Goal: Task Accomplishment & Management: Complete application form

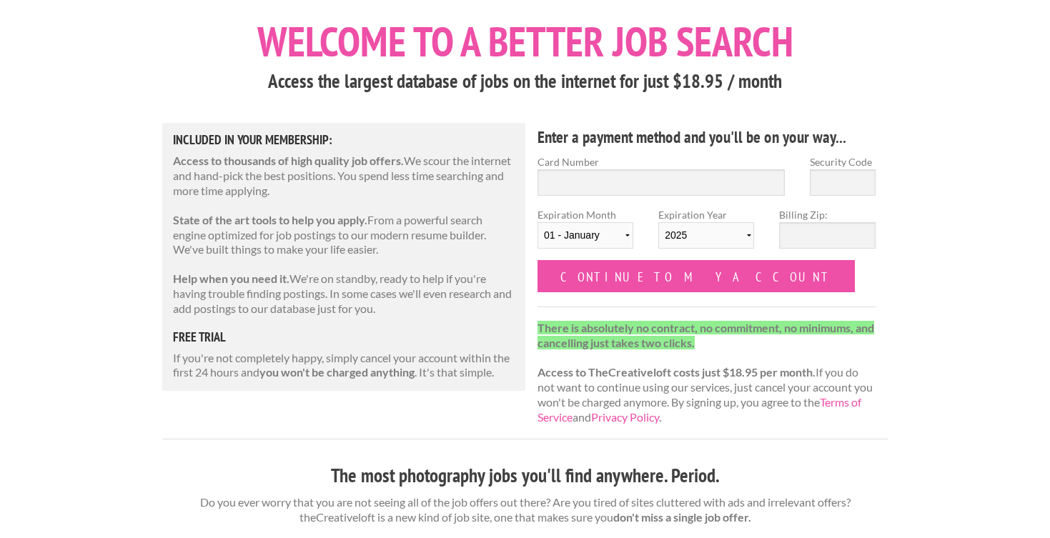
scroll to position [81, 0]
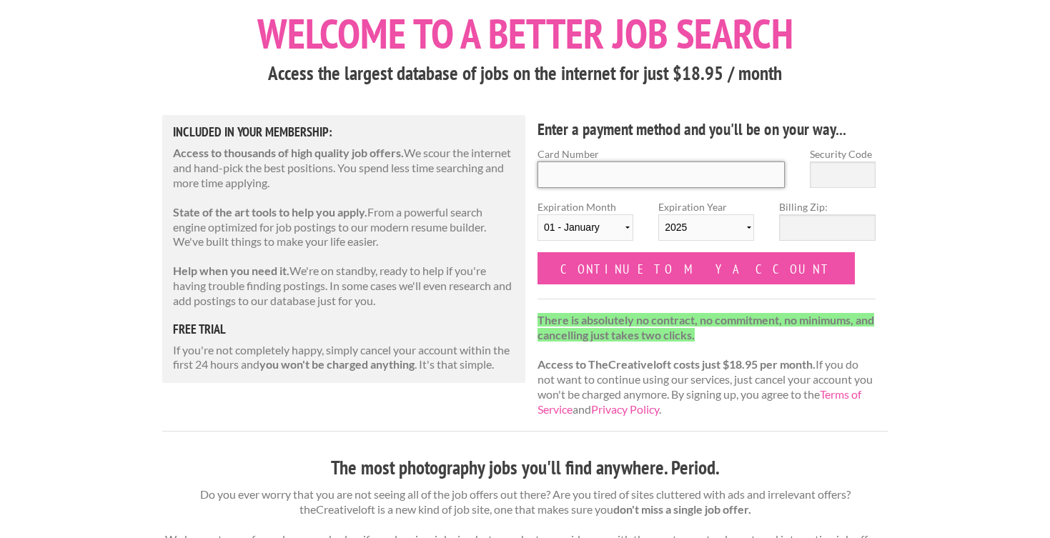
click at [577, 169] on input "Card Number" at bounding box center [661, 175] width 247 height 26
type input "4895 6801 0116 2229"
click at [852, 168] on input "Security Code" at bounding box center [843, 175] width 66 height 26
type input "712"
click at [600, 224] on select "01 - January 02 - February 03 - March 04 - April 05 - May 06 - June 07 - July 0…" at bounding box center [586, 227] width 96 height 26
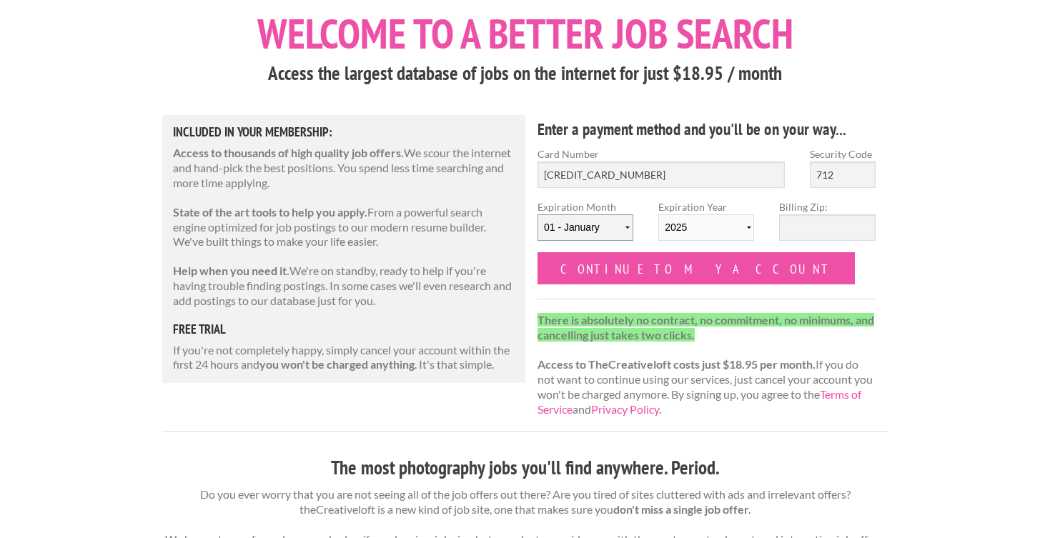
select select "05"
click at [538, 214] on select "01 - January 02 - February 03 - March 04 - April 05 - May 06 - June 07 - July 0…" at bounding box center [586, 227] width 96 height 26
click at [680, 229] on select "2025 2026 2027 2028 2029 2030 2031 2032 2033 2034" at bounding box center [706, 227] width 96 height 26
select select "2030"
click at [658, 214] on select "2025 2026 2027 2028 2029 2030 2031 2032 2033 2034" at bounding box center [706, 227] width 96 height 26
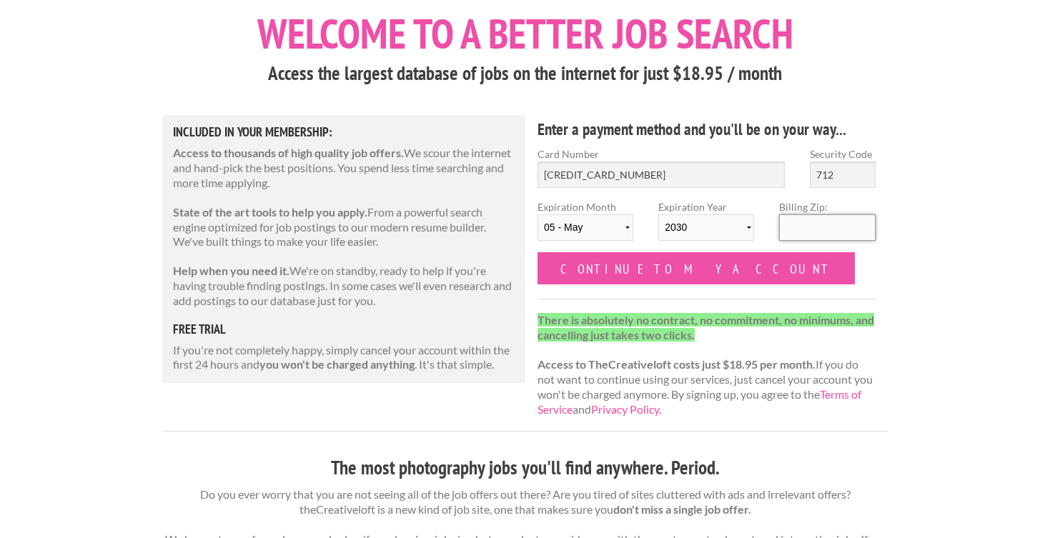
click at [826, 227] on input "Billing Zip:" at bounding box center [827, 227] width 96 height 26
type input "80215"
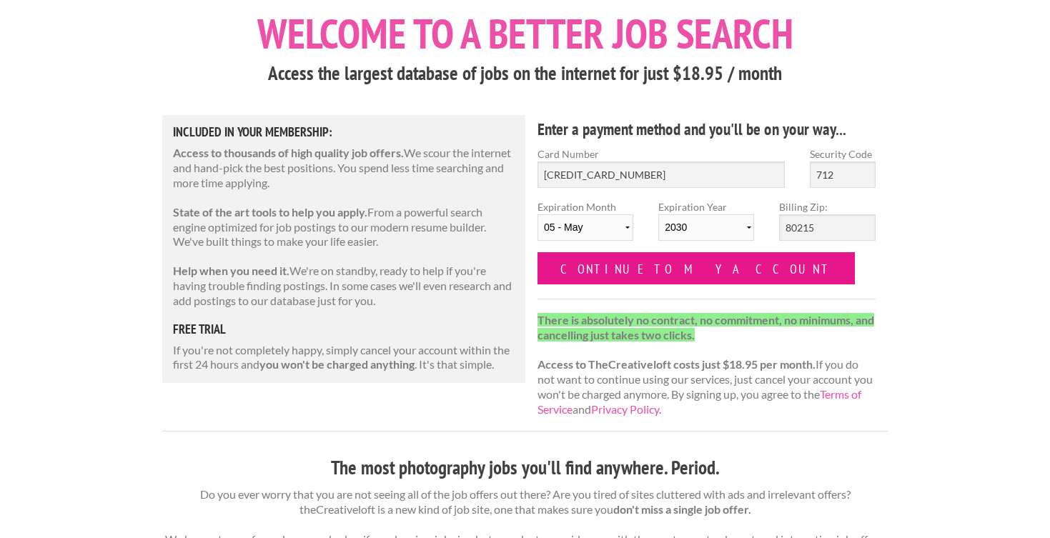
click at [604, 264] on input "Continue to my account" at bounding box center [696, 268] width 317 height 32
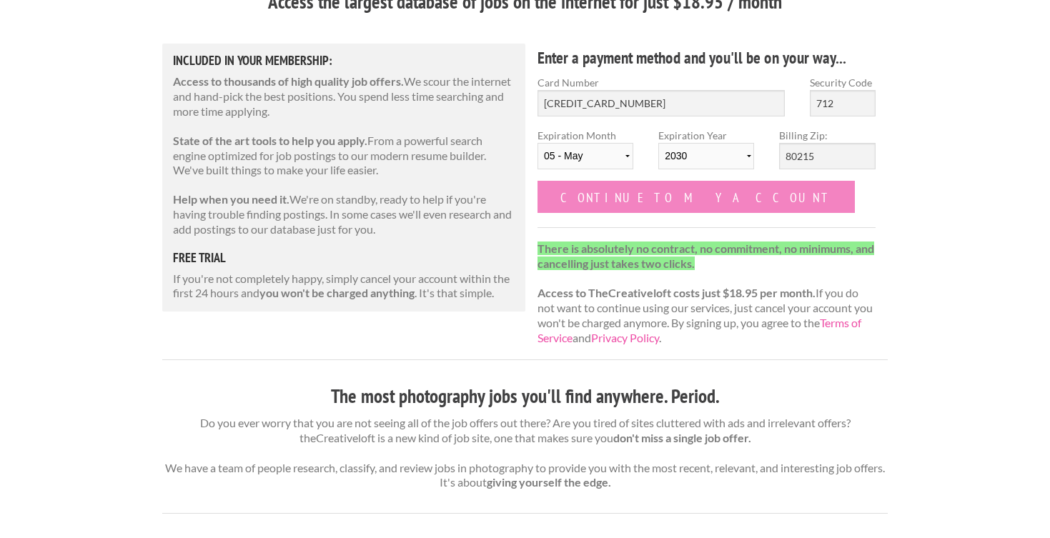
scroll to position [159, 0]
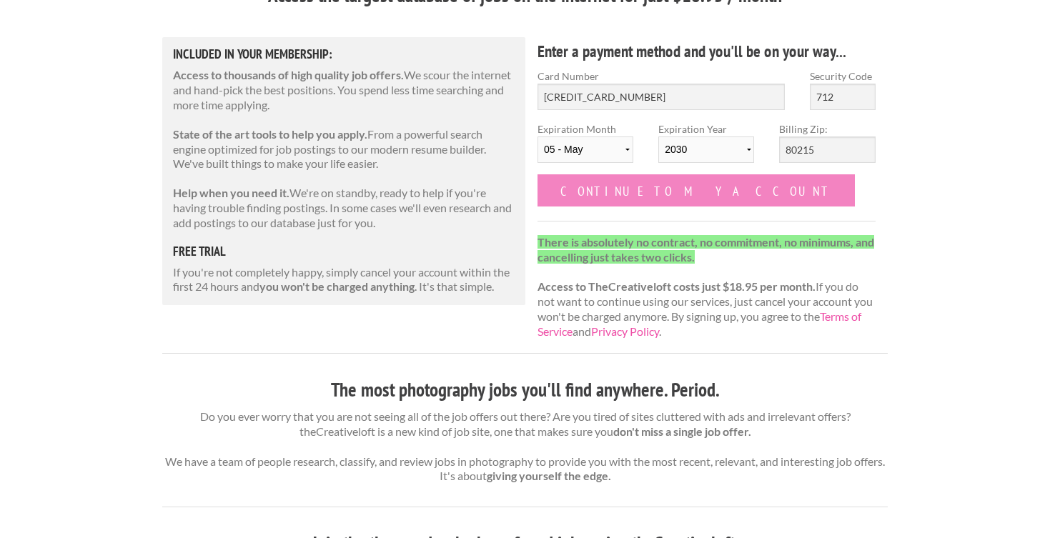
click at [625, 188] on input "Continue to my account" at bounding box center [696, 190] width 317 height 32
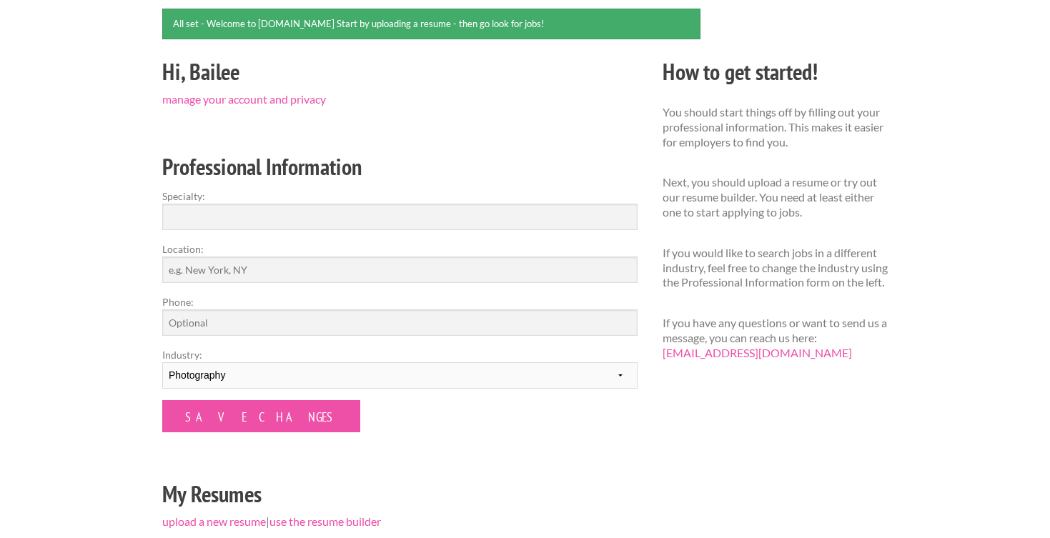
scroll to position [151, 0]
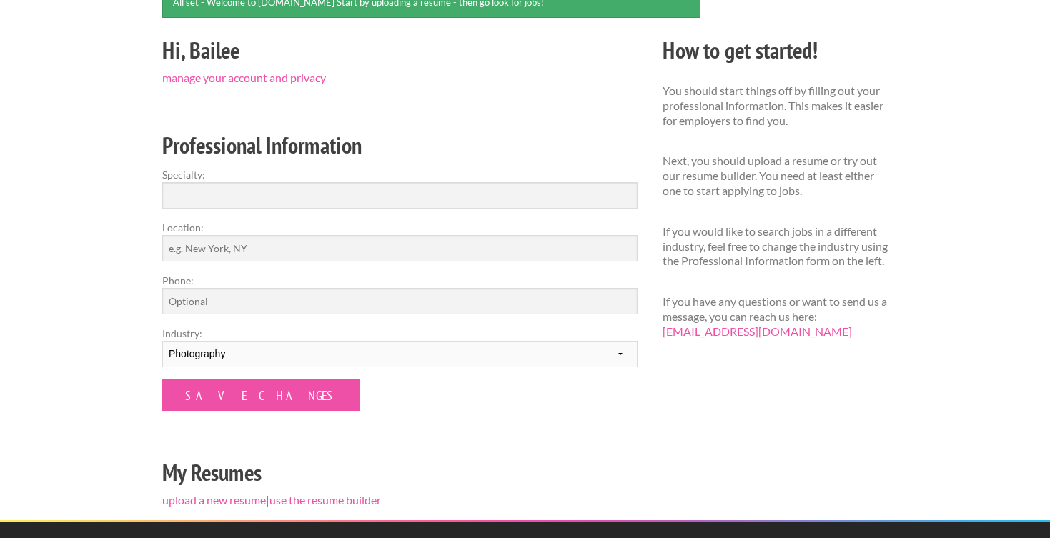
click at [253, 209] on form "Specialty: Location: Phone: Industry: --------- Fashion Interior Design Photogr…" at bounding box center [399, 289] width 475 height 244
click at [256, 192] on input "Specialty:" at bounding box center [399, 195] width 475 height 26
click at [249, 249] on input "Location:" at bounding box center [399, 248] width 475 height 26
type input "Rochester,NY"
click at [272, 304] on input "Phone:" at bounding box center [399, 301] width 475 height 26
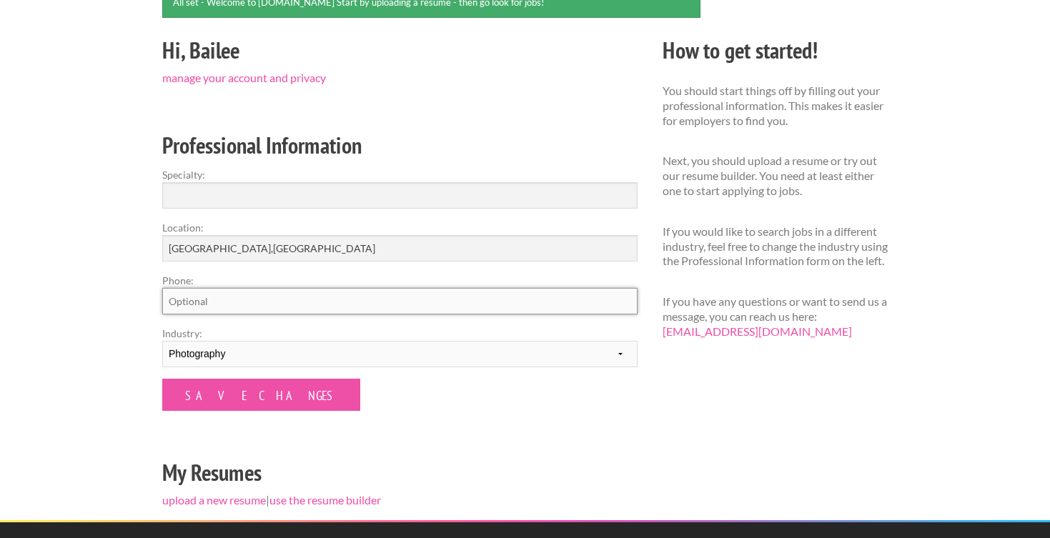
type input "7208338340"
click at [274, 350] on select "--------- Fashion Interior Design Photography Event Planning Entertainment Musi…" at bounding box center [399, 354] width 475 height 26
click at [202, 217] on form "Specialty: Location: Rochester,NY Phone: 7208338340 Industry: --------- Fashion…" at bounding box center [399, 289] width 475 height 244
click at [202, 205] on input "Specialty:" at bounding box center [399, 195] width 475 height 26
type input "Visual Media, Social Media, and Photography"
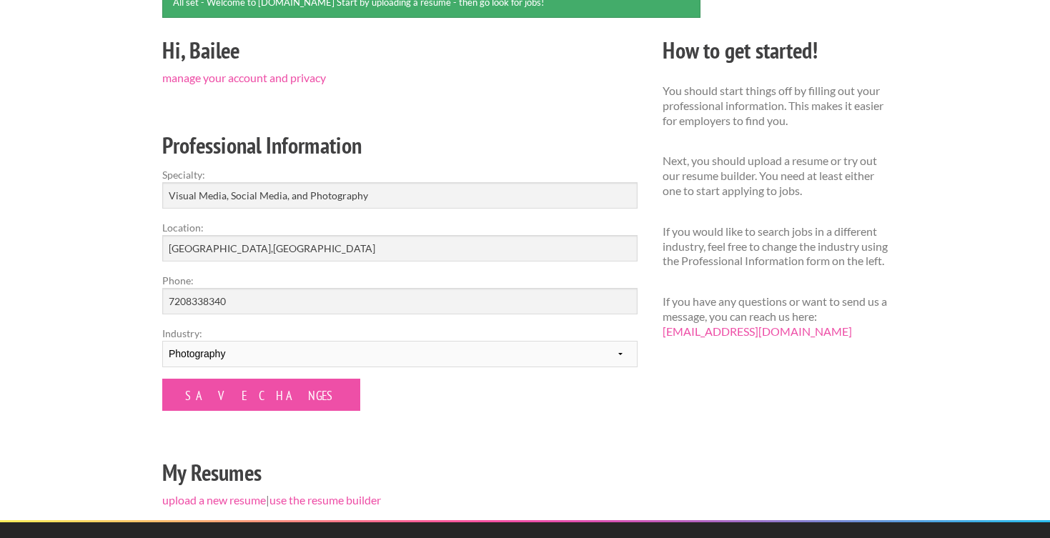
click at [113, 287] on div "Employers My Account Log Out The Creative Loft Search Jobs Browse Jobs Get Help…" at bounding box center [525, 315] width 1050 height 933
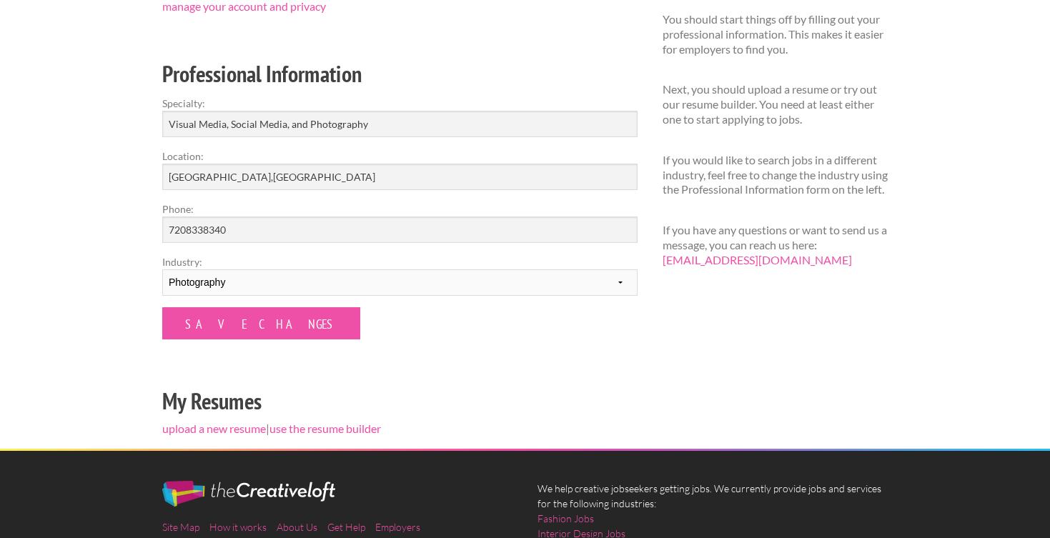
scroll to position [223, 0]
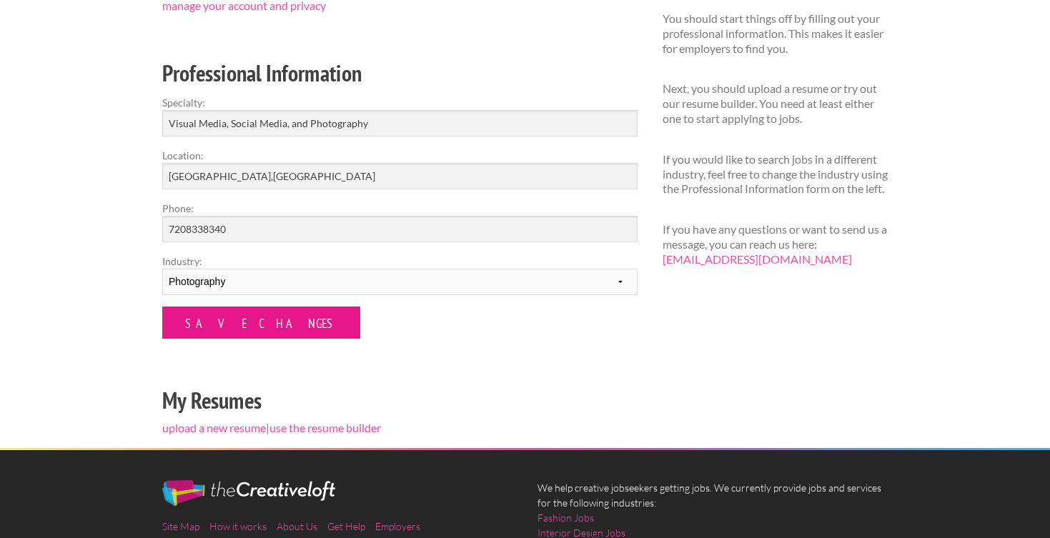
click at [194, 333] on input "Save Changes" at bounding box center [261, 323] width 198 height 32
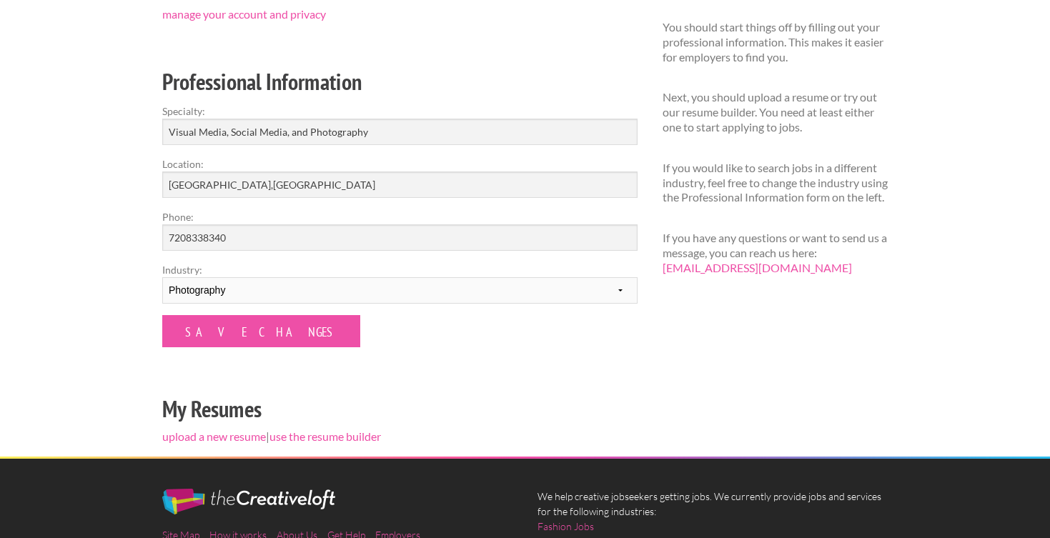
scroll to position [175, 0]
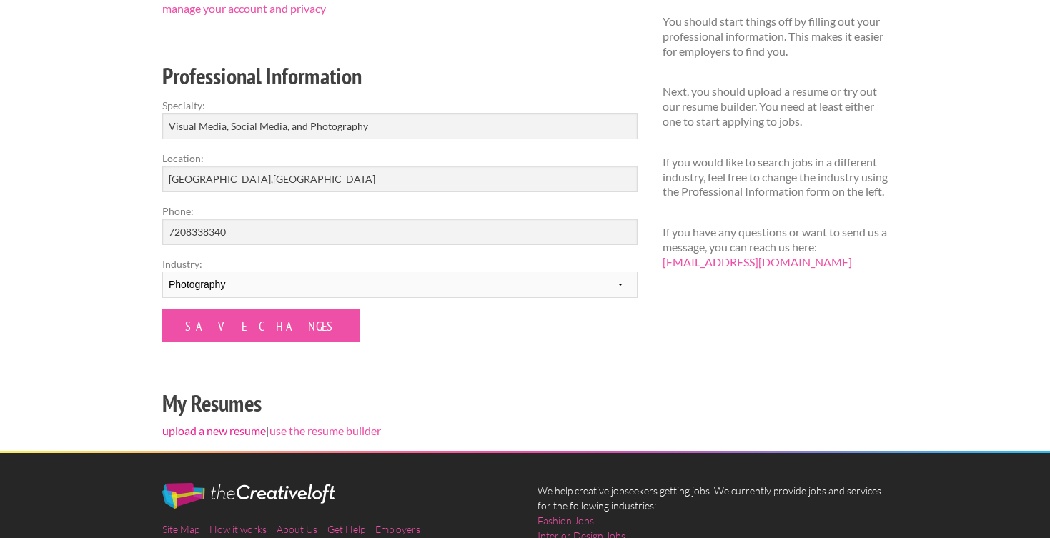
click at [239, 433] on link "upload a new resume" at bounding box center [214, 431] width 104 height 14
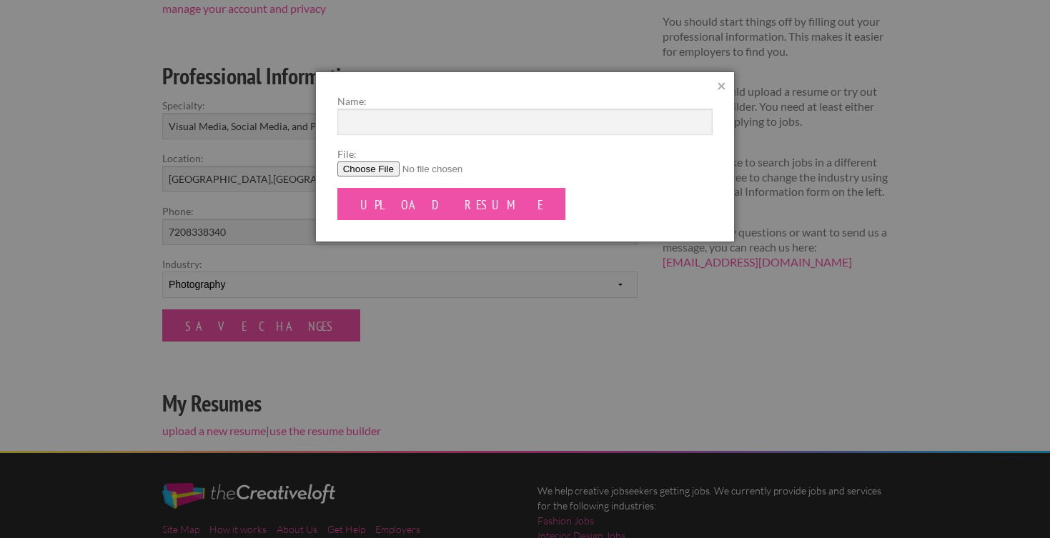
click at [355, 167] on input "File:" at bounding box center [525, 169] width 376 height 15
type input "C:\fakepath\Strang_Resume 2025 .pdf"
click at [413, 125] on input "Name:" at bounding box center [525, 122] width 376 height 26
click at [386, 119] on input "Bailee Strang Resume" at bounding box center [525, 122] width 376 height 26
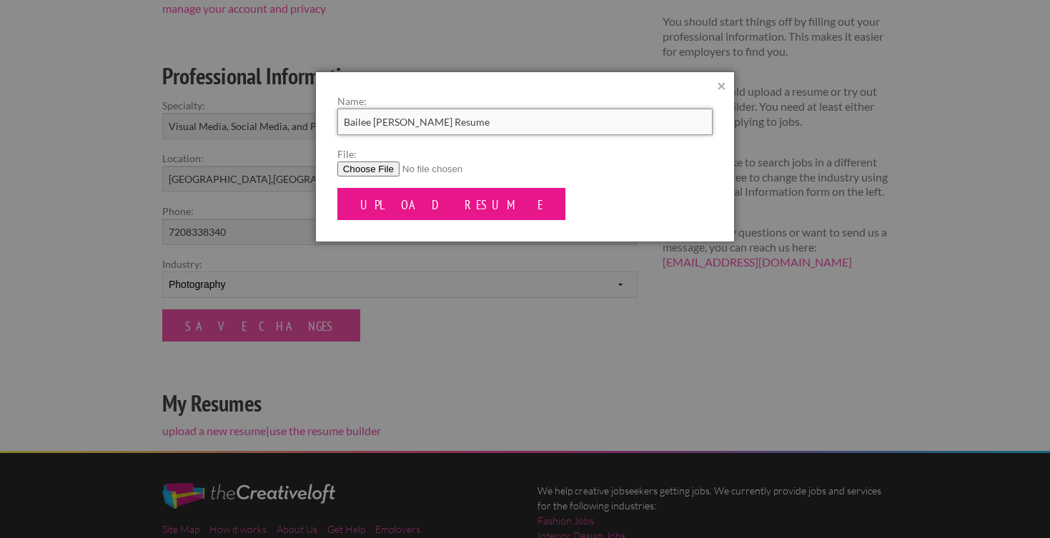
type input "Bailee Strang Resume"
click at [402, 199] on input "Upload Resume" at bounding box center [451, 204] width 229 height 32
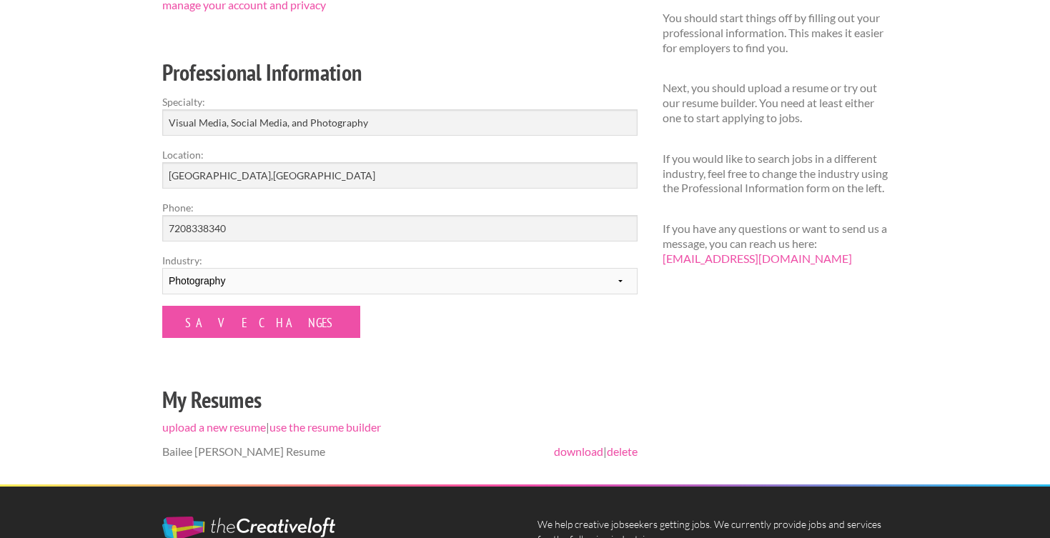
scroll to position [225, 0]
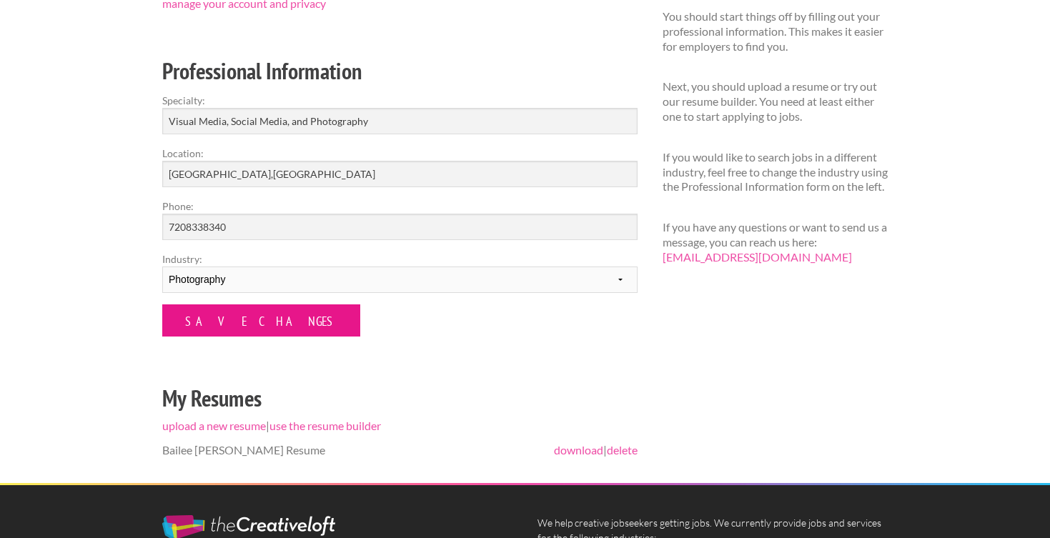
click at [204, 328] on input "Save Changes" at bounding box center [261, 321] width 198 height 32
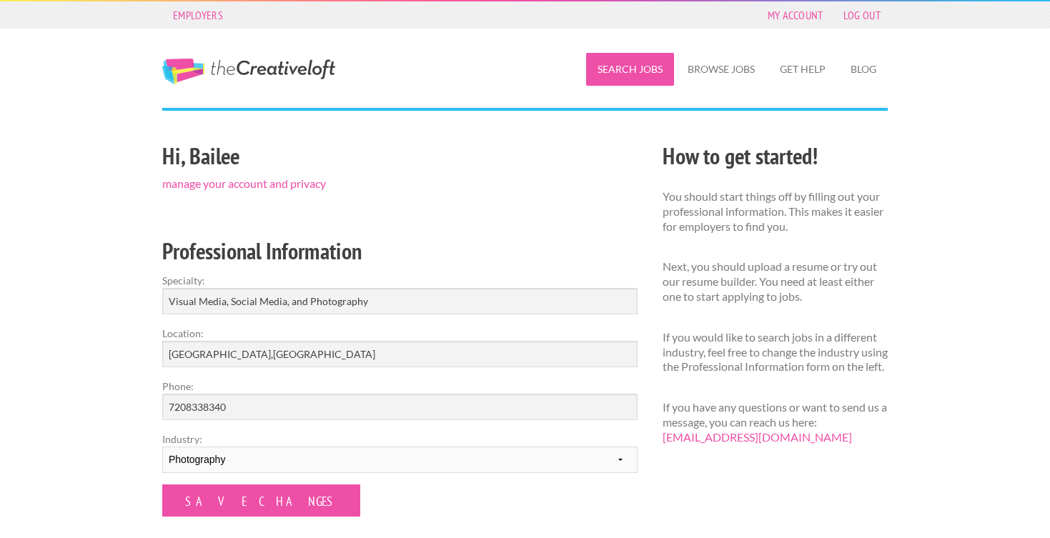
click at [644, 67] on link "Search Jobs" at bounding box center [630, 69] width 88 height 33
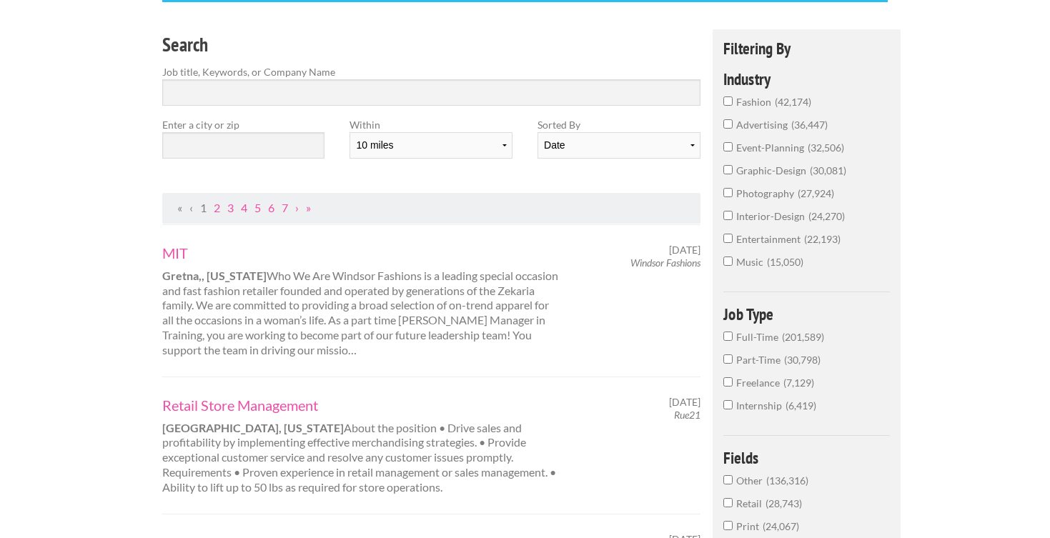
scroll to position [103, 0]
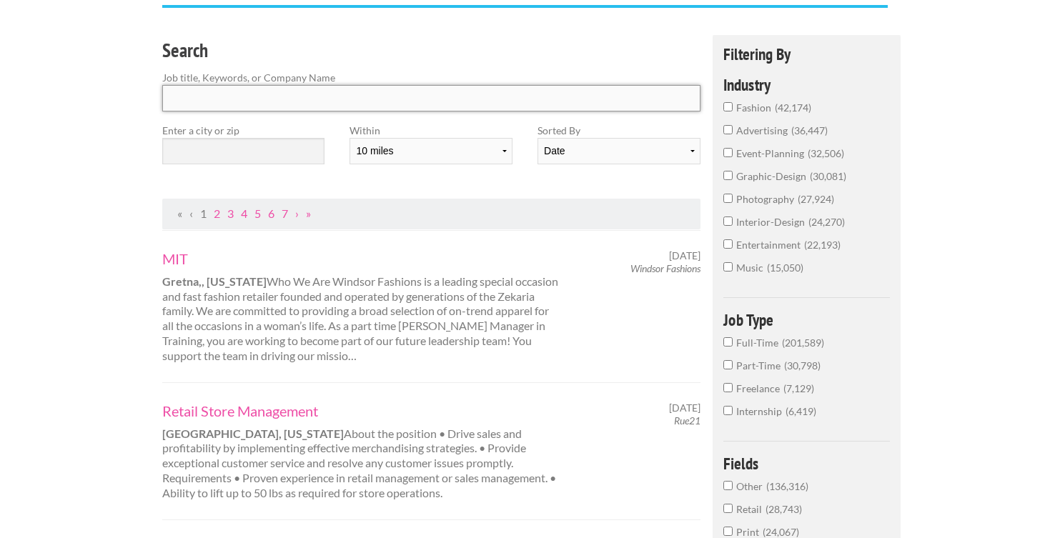
click at [221, 109] on input "Search" at bounding box center [431, 98] width 538 height 26
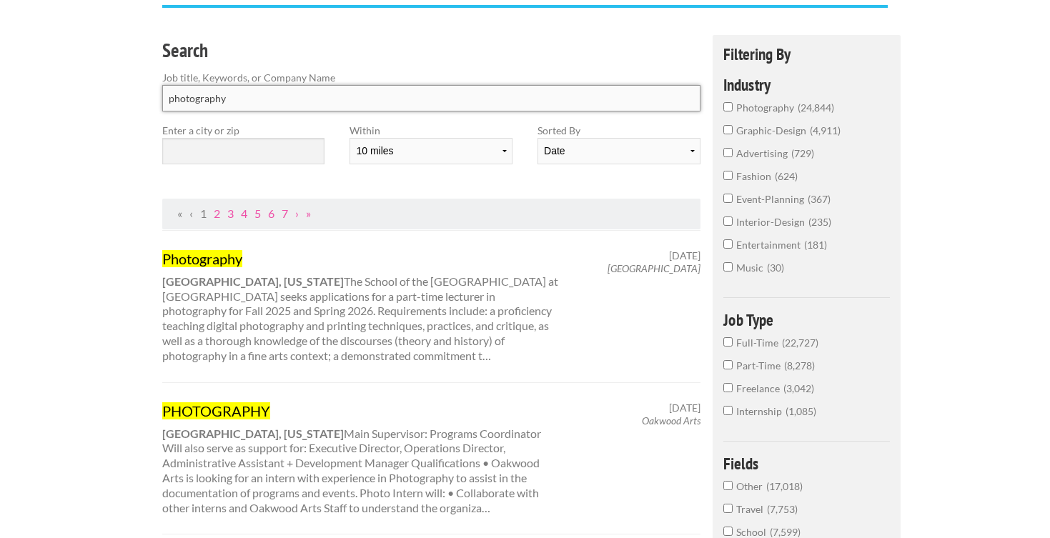
type input "photography"
click at [262, 142] on input "text" at bounding box center [243, 151] width 162 height 26
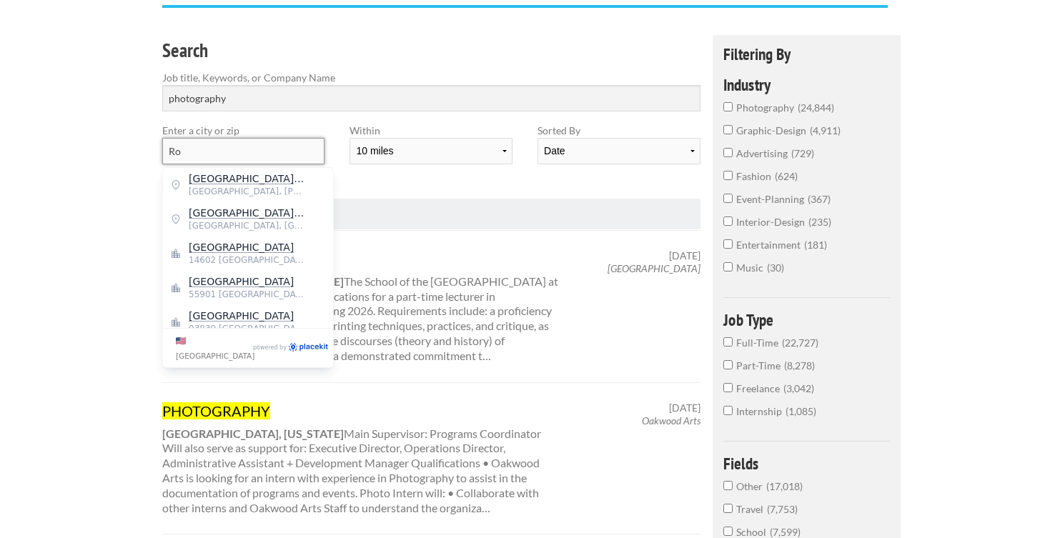
type input "R"
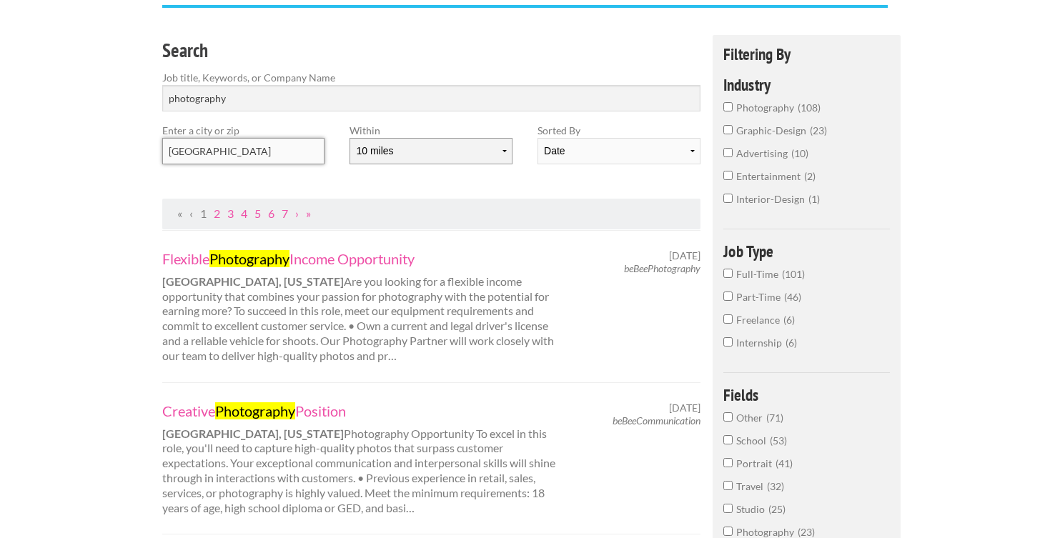
type input "[GEOGRAPHIC_DATA]"
click at [395, 150] on select "10 miles 20 miles 50 miles 100 miles 200 miles 300 miles 400 miles 500 miles" at bounding box center [431, 151] width 162 height 26
click at [350, 138] on select "10 miles 20 miles 50 miles 100 miles 200 miles 300 miles 400 miles 500 miles" at bounding box center [431, 151] width 162 height 26
click at [560, 167] on div "Date Relevance" at bounding box center [619, 157] width 162 height 38
click at [566, 157] on select "Date Relevance" at bounding box center [619, 151] width 162 height 26
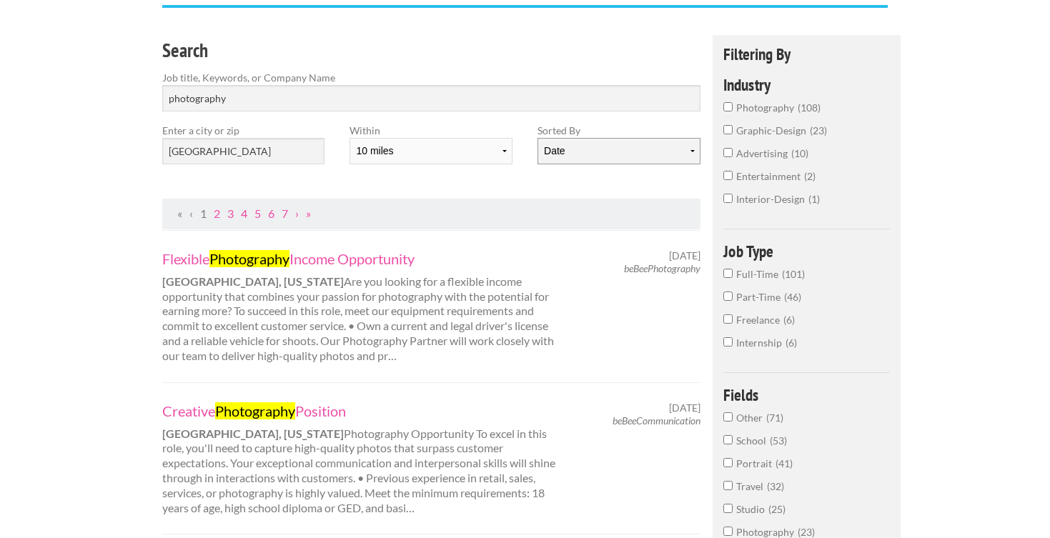
click at [538, 138] on select "Date Relevance" at bounding box center [619, 151] width 162 height 26
click at [771, 109] on span "photography" at bounding box center [766, 108] width 61 height 12
click at [733, 109] on input "photography 108" at bounding box center [727, 106] width 9 height 9
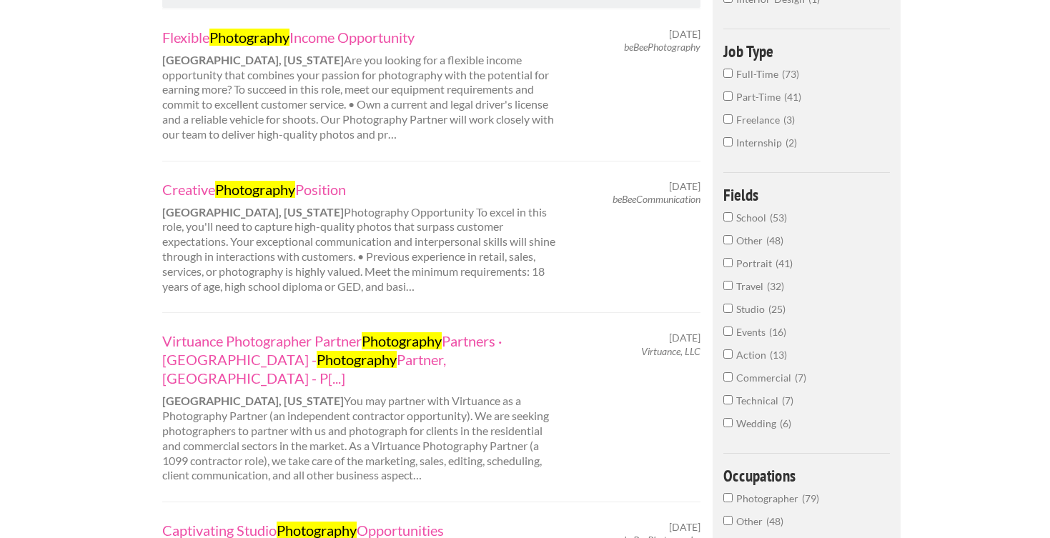
scroll to position [332, 0]
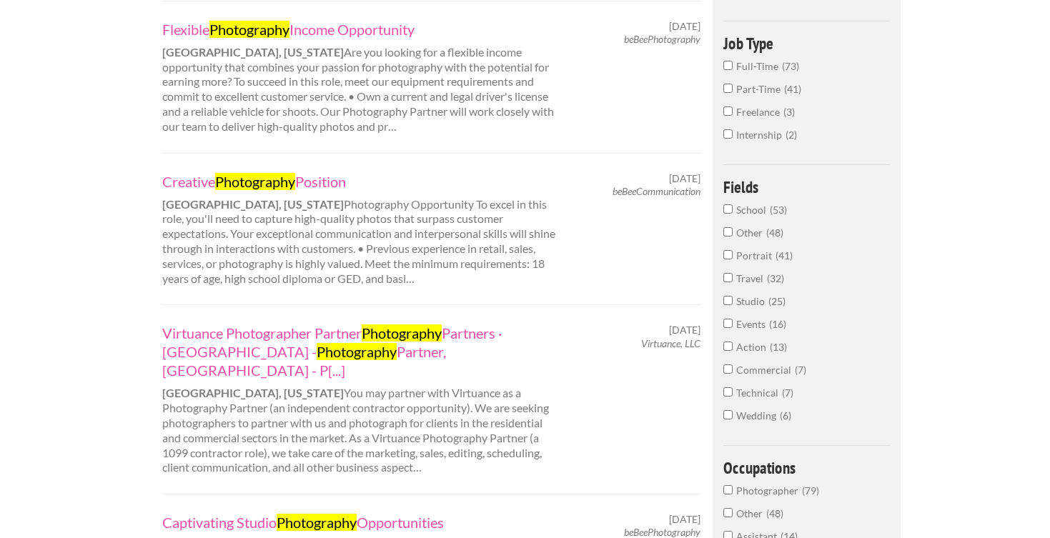
click at [315, 39] on div "Flexible Photography Income Opportunity Rochester, New York Are you looking for…" at bounding box center [361, 77] width 422 height 114
click at [315, 34] on link "Flexible Photography Income Opportunity" at bounding box center [360, 29] width 397 height 19
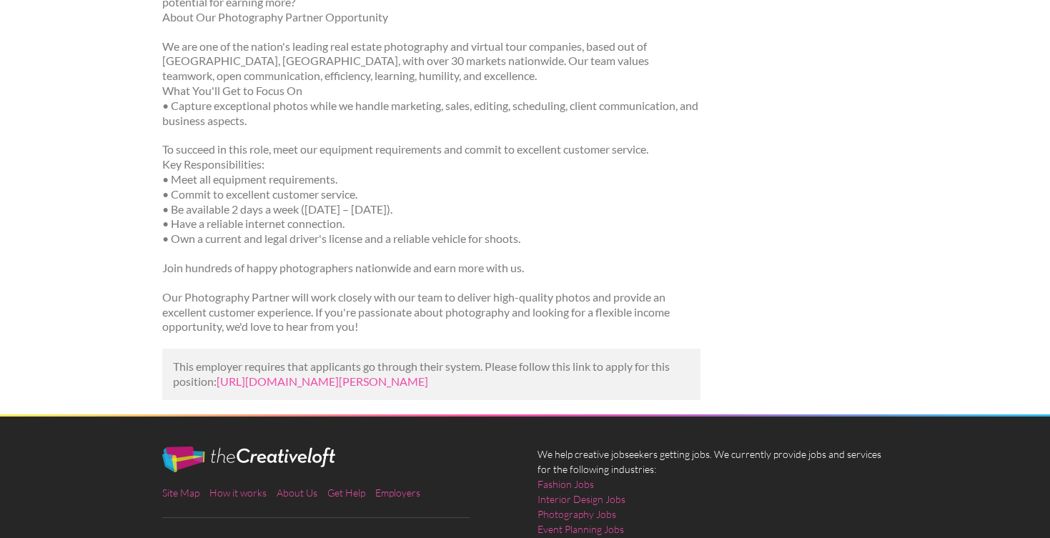
scroll to position [259, 0]
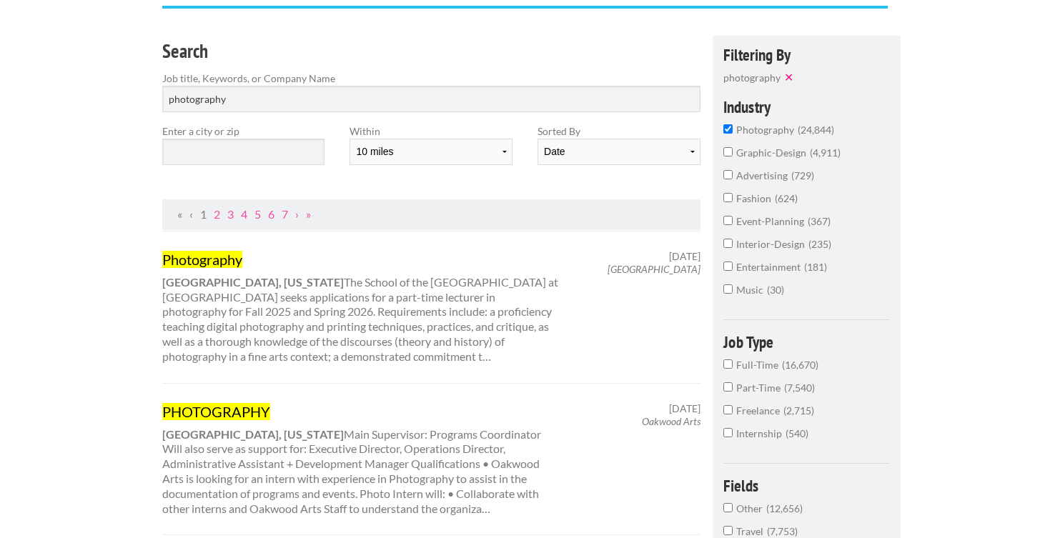
scroll to position [84, 0]
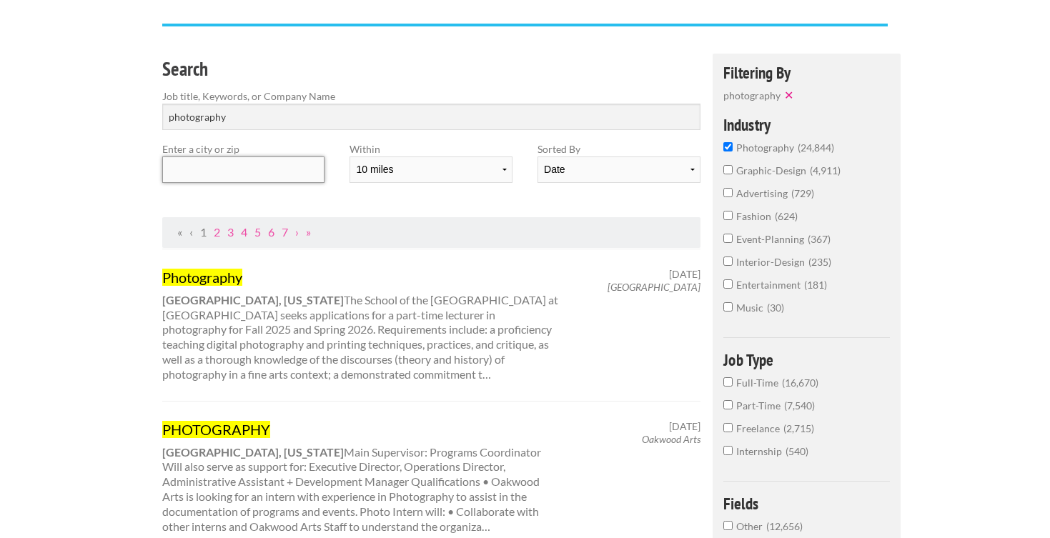
click at [248, 169] on input "text" at bounding box center [243, 170] width 162 height 26
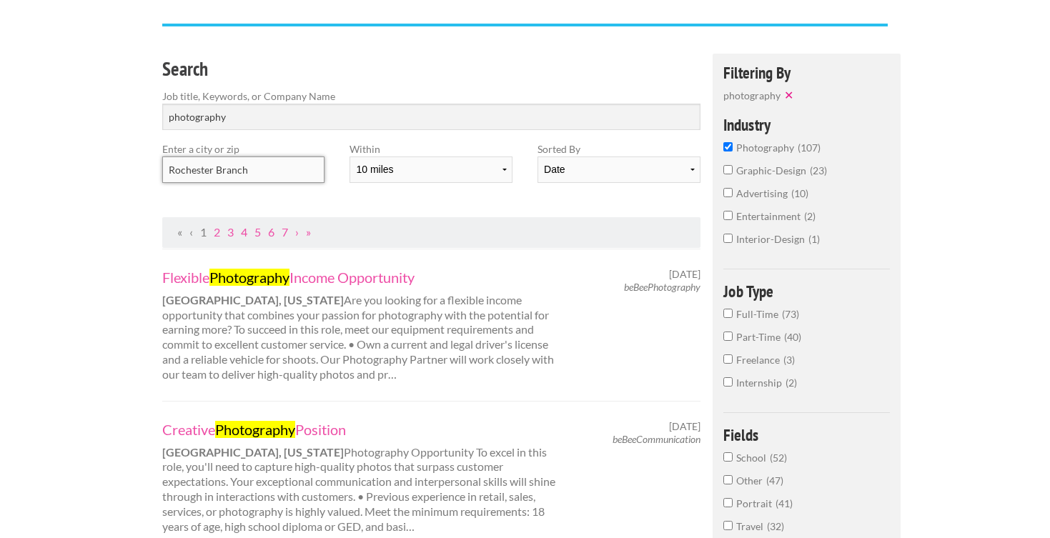
click at [276, 172] on input "Rochester Branch" at bounding box center [243, 170] width 162 height 26
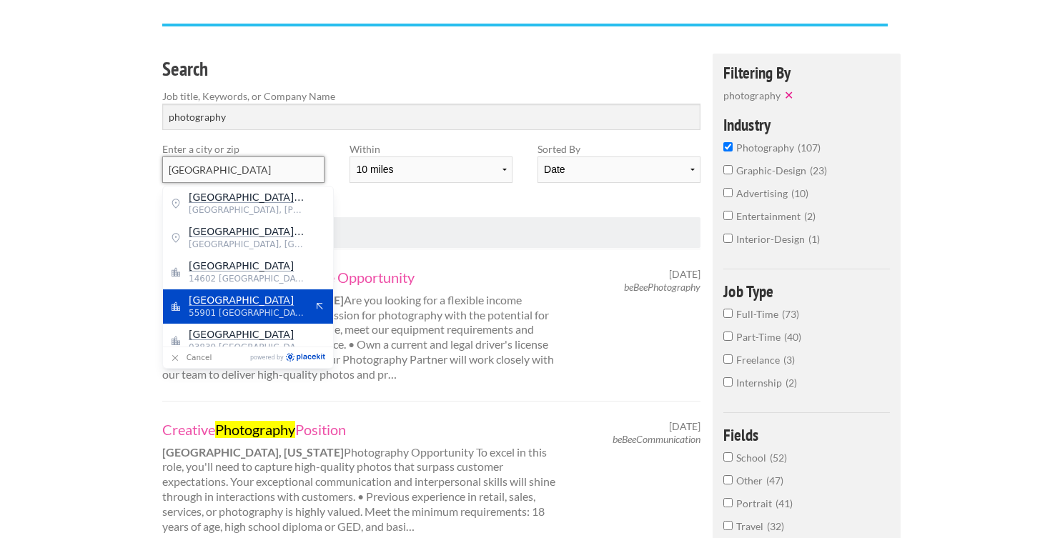
scroll to position [11, 0]
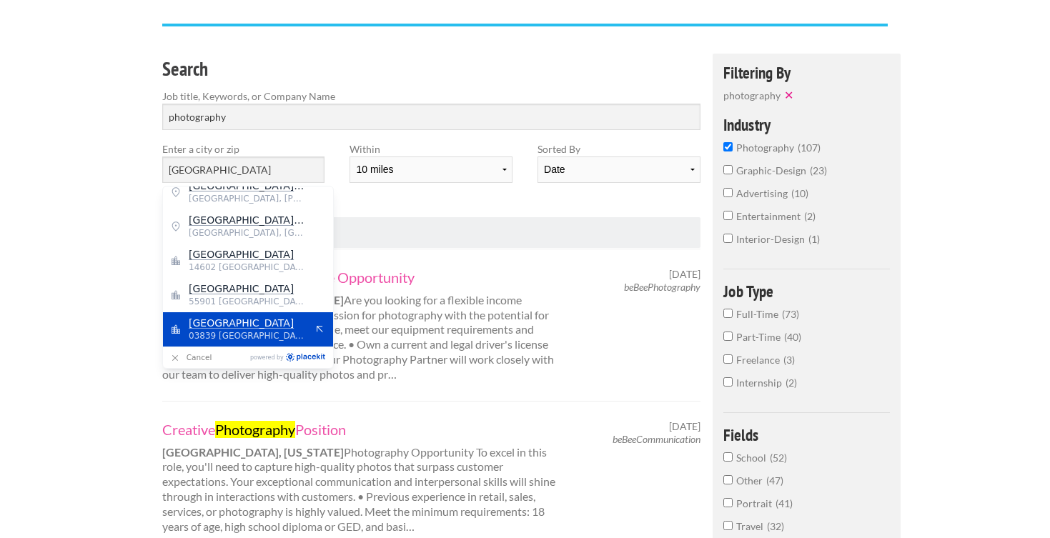
click at [270, 328] on span "[GEOGRAPHIC_DATA]" at bounding box center [247, 323] width 117 height 13
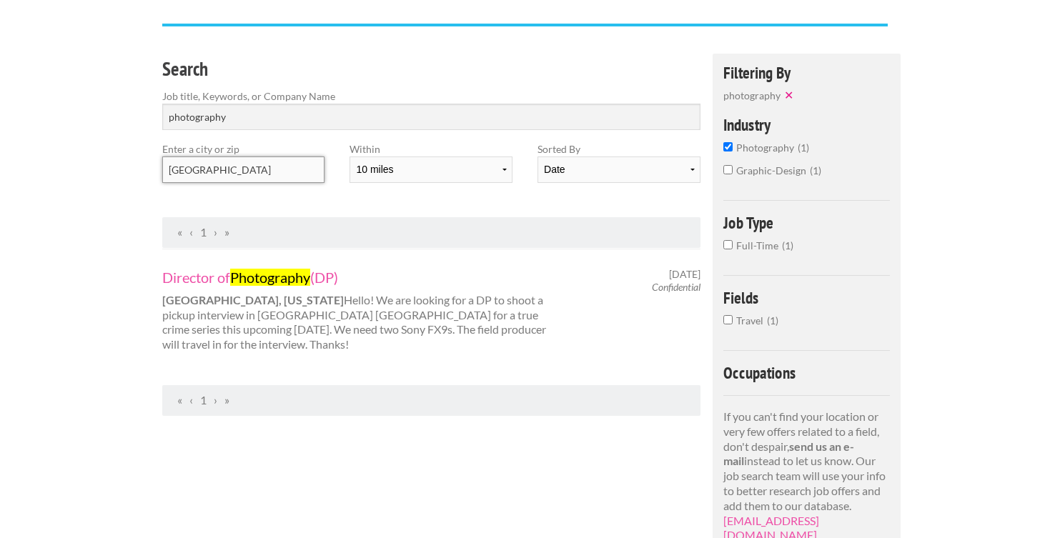
drag, startPoint x: 252, startPoint y: 168, endPoint x: 75, endPoint y: 168, distance: 177.3
click at [78, 168] on div "Employers My Account Log Out The Creative Loft Search Jobs Browse Jobs Get Help…" at bounding box center [525, 373] width 1050 height 914
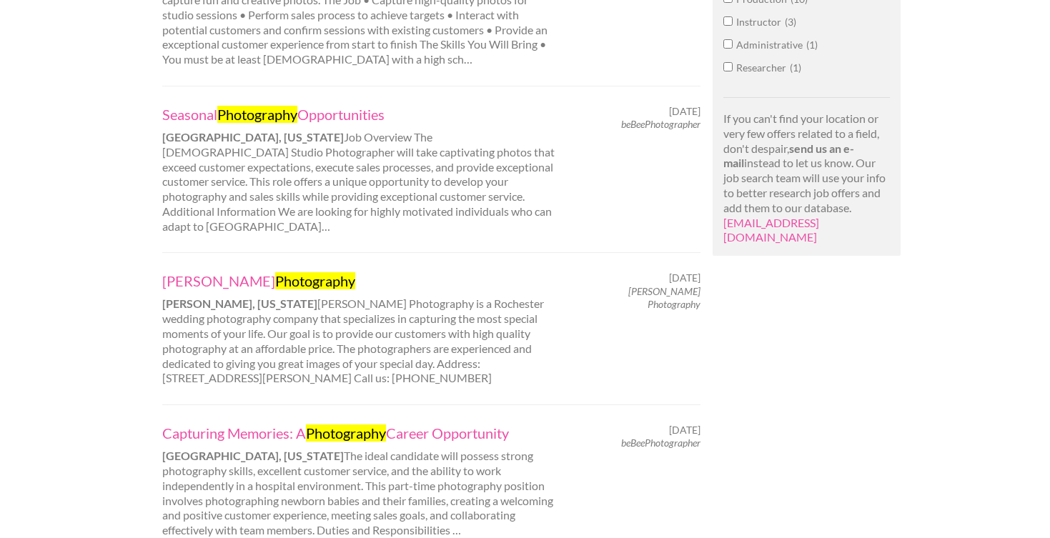
scroll to position [894, 0]
type input "[PERSON_NAME][GEOGRAPHIC_DATA]"
click at [215, 270] on link "[PERSON_NAME] Photography" at bounding box center [360, 279] width 397 height 19
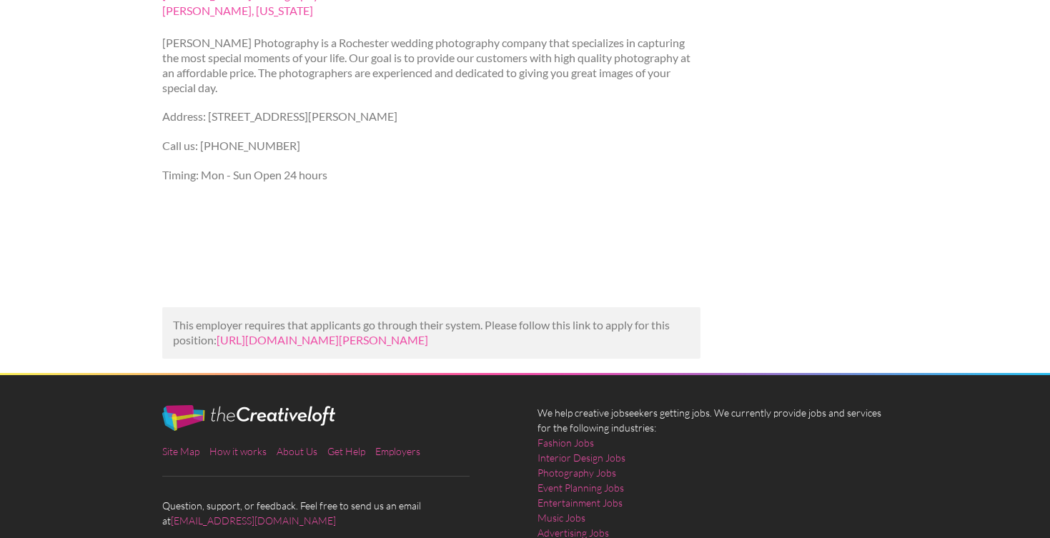
scroll to position [194, 0]
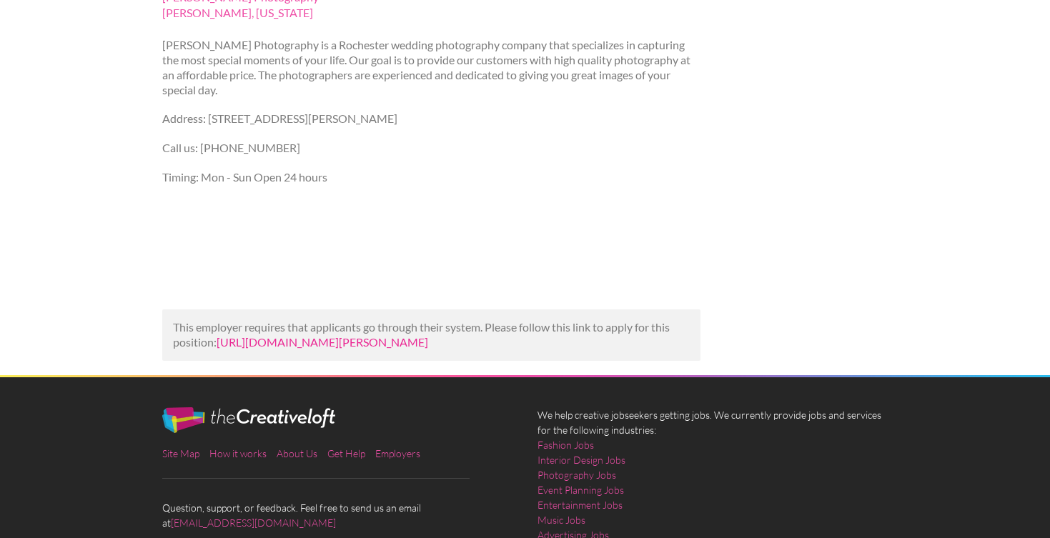
click at [361, 342] on link "https://www.jobisite.com/sj/id/9106737-Robin-Fox-Photography?utm_campaign=googl…" at bounding box center [323, 342] width 212 height 14
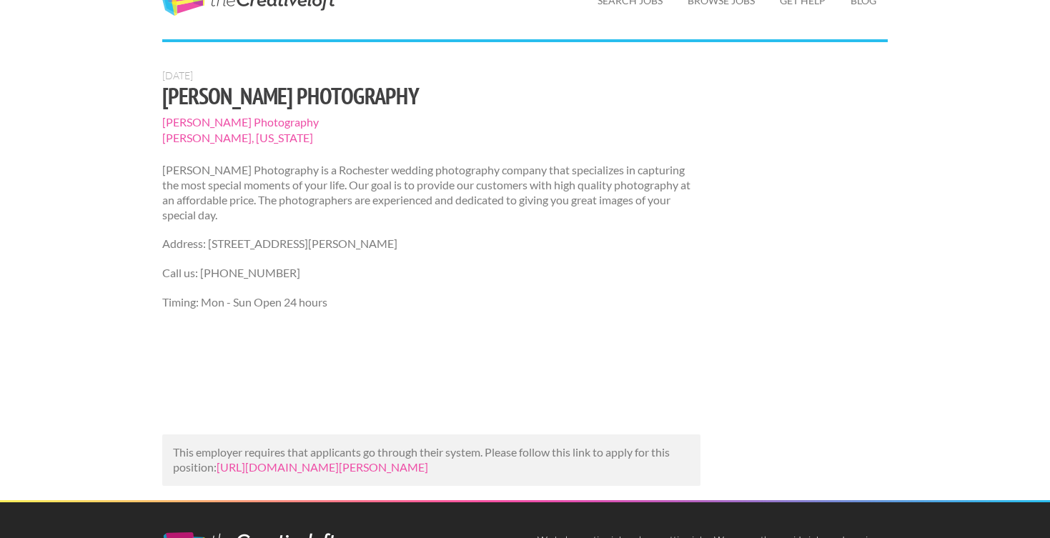
scroll to position [67, 0]
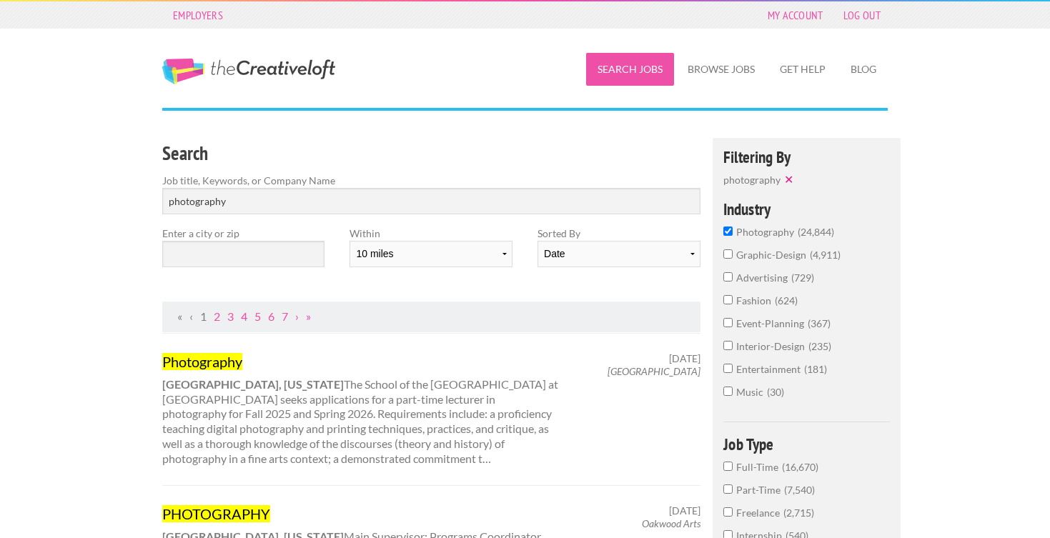
click at [610, 64] on link "Search Jobs" at bounding box center [630, 69] width 88 height 33
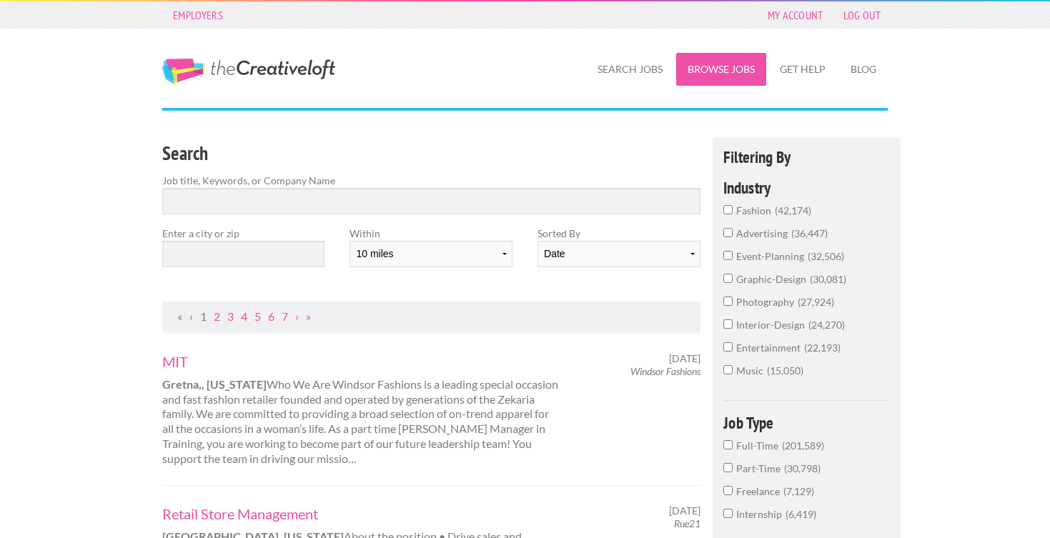
click at [708, 69] on link "Browse Jobs" at bounding box center [721, 69] width 90 height 33
